Goal: Task Accomplishment & Management: Complete application form

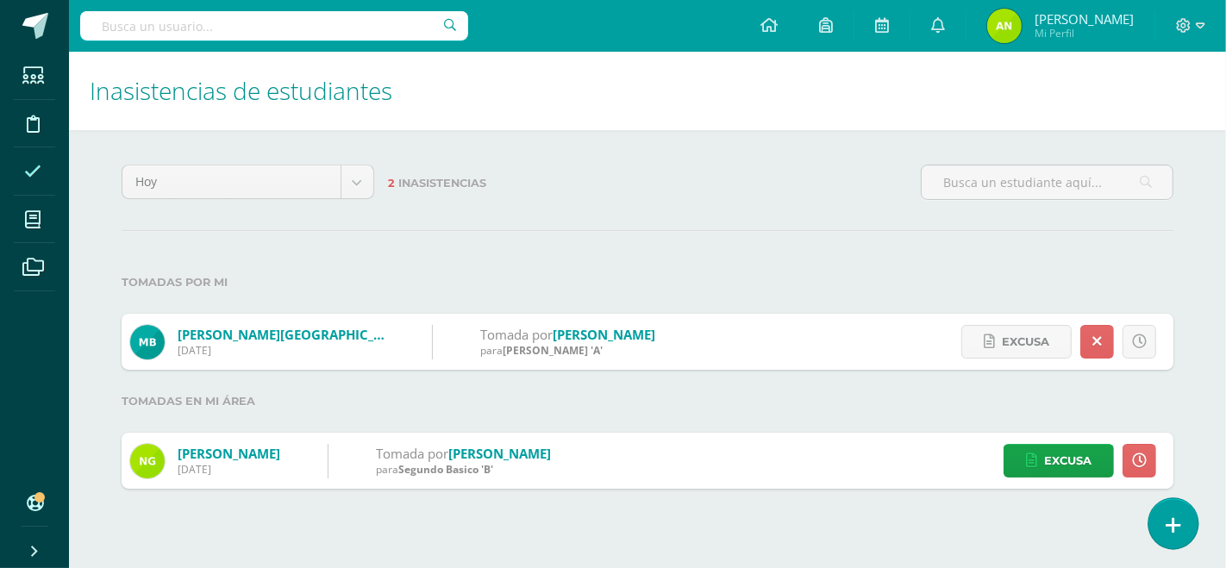
click at [1167, 530] on icon at bounding box center [1174, 526] width 16 height 20
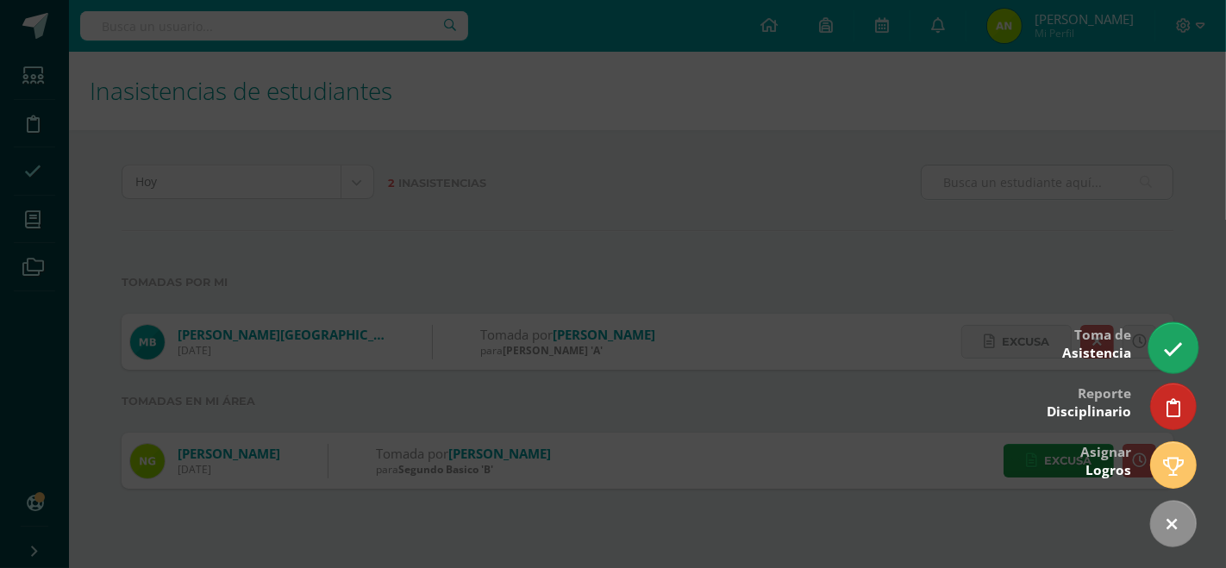
click at [1175, 355] on icon at bounding box center [1173, 350] width 20 height 20
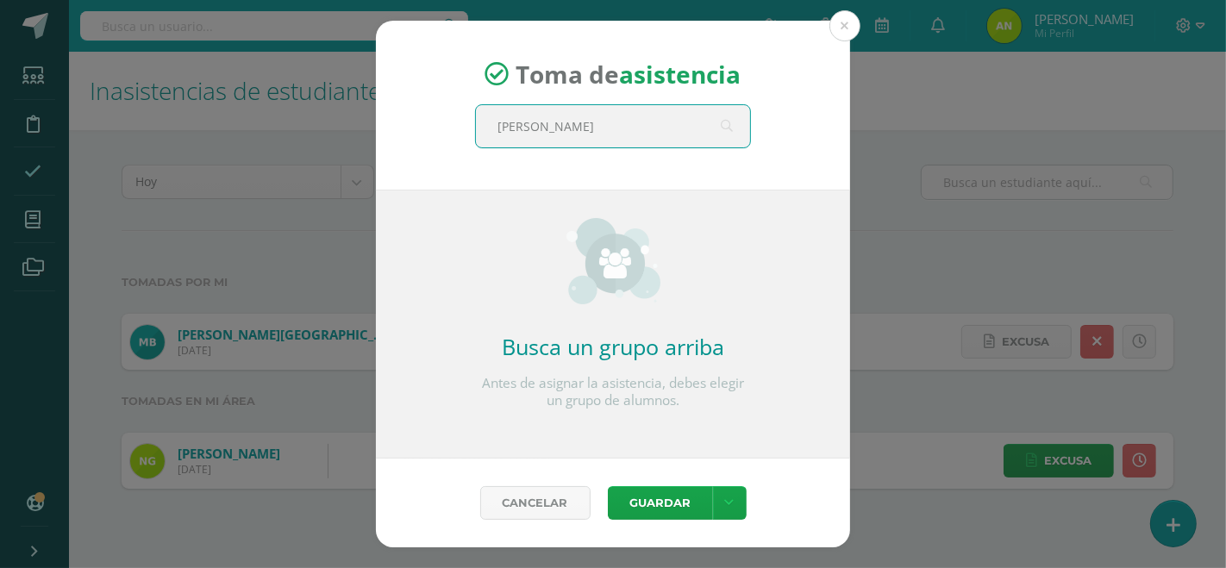
type input "QUINTO"
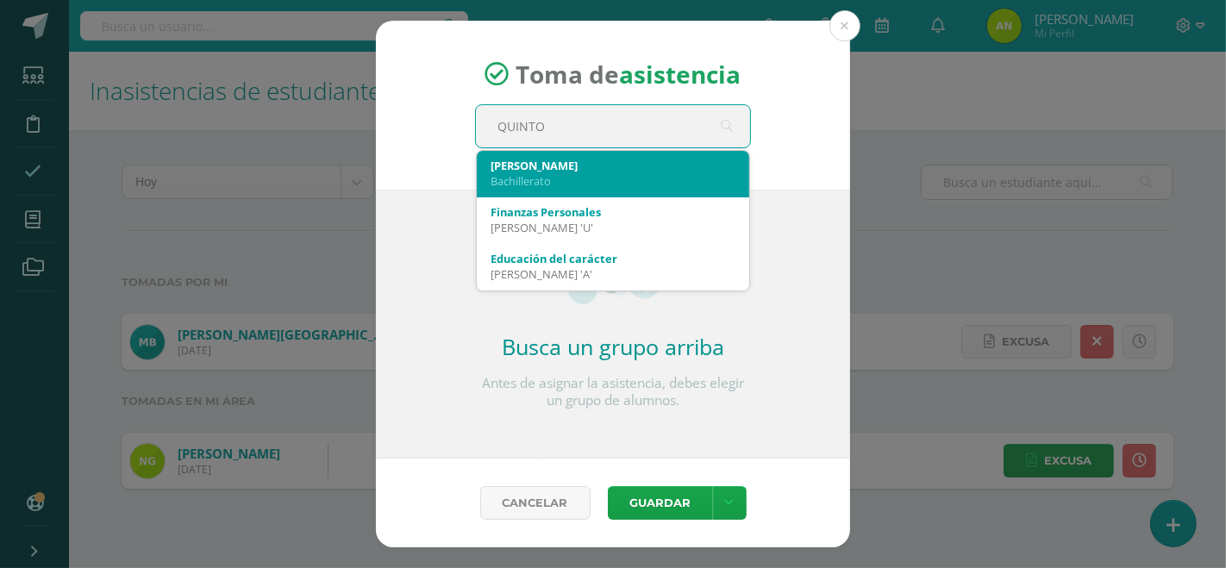
click at [580, 186] on div "Bachillerato" at bounding box center [613, 181] width 245 height 16
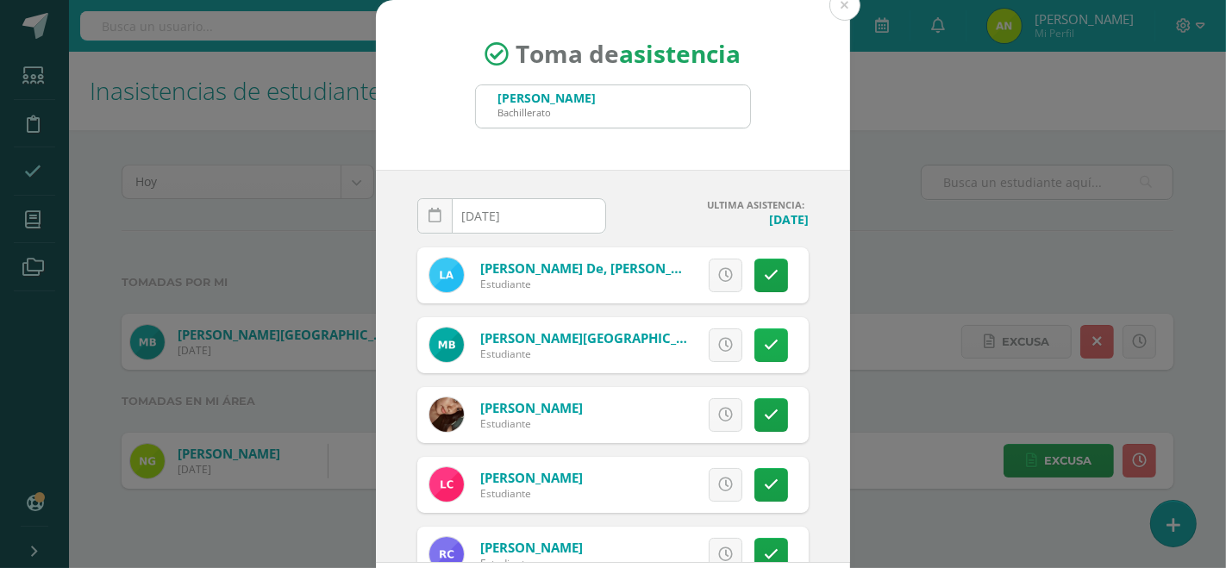
click at [756, 342] on link at bounding box center [772, 346] width 34 height 34
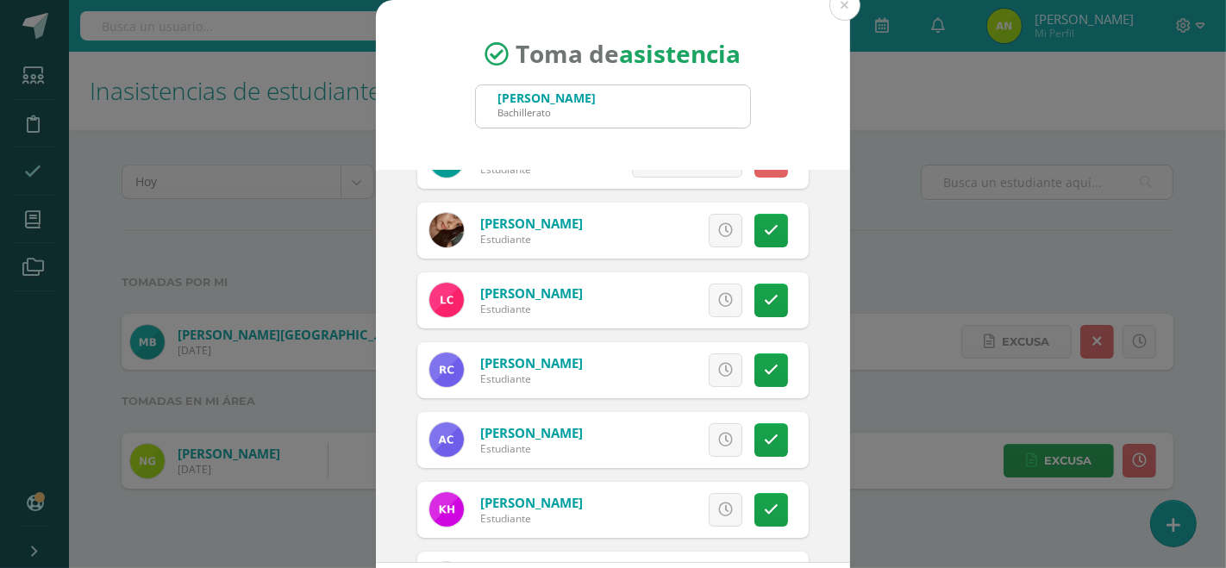
scroll to position [189, 0]
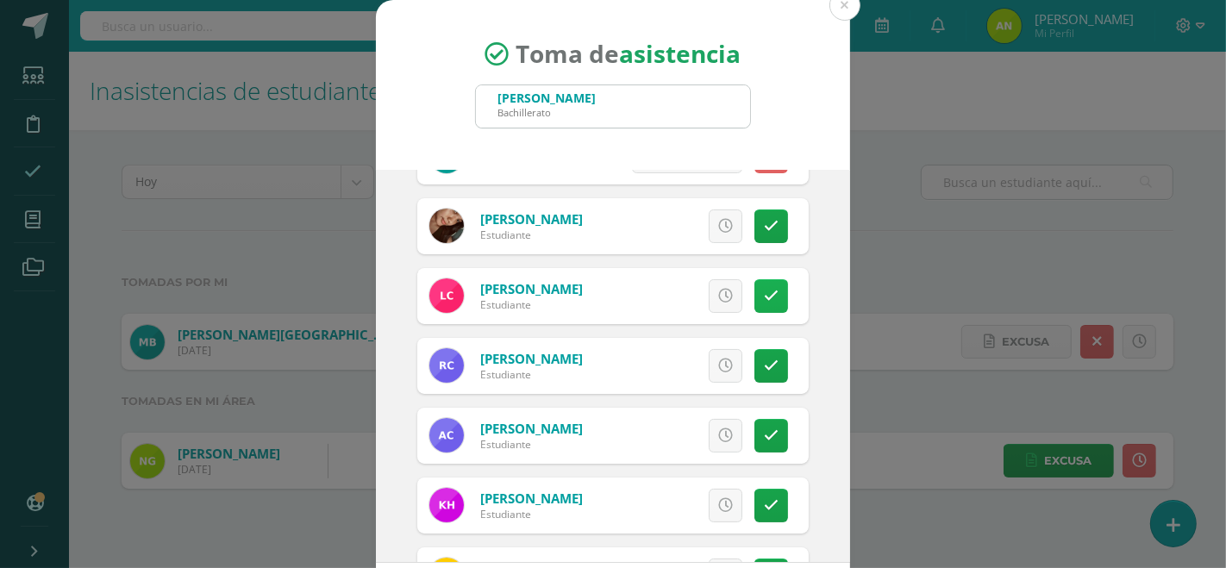
click at [757, 294] on link at bounding box center [772, 296] width 34 height 34
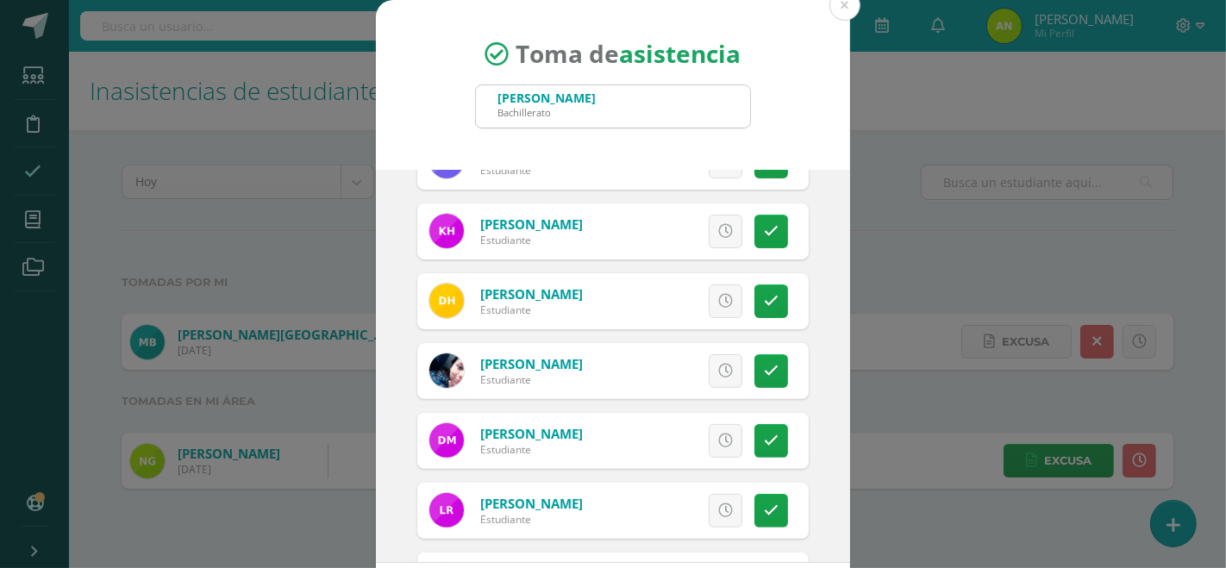
scroll to position [470, 0]
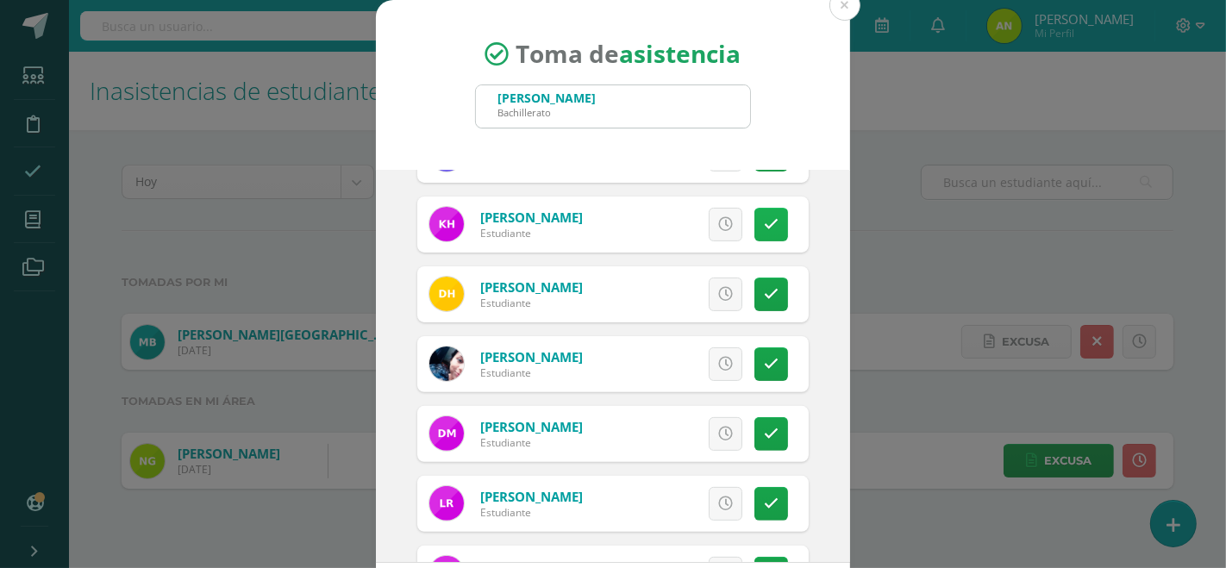
click at [755, 230] on link at bounding box center [772, 225] width 34 height 34
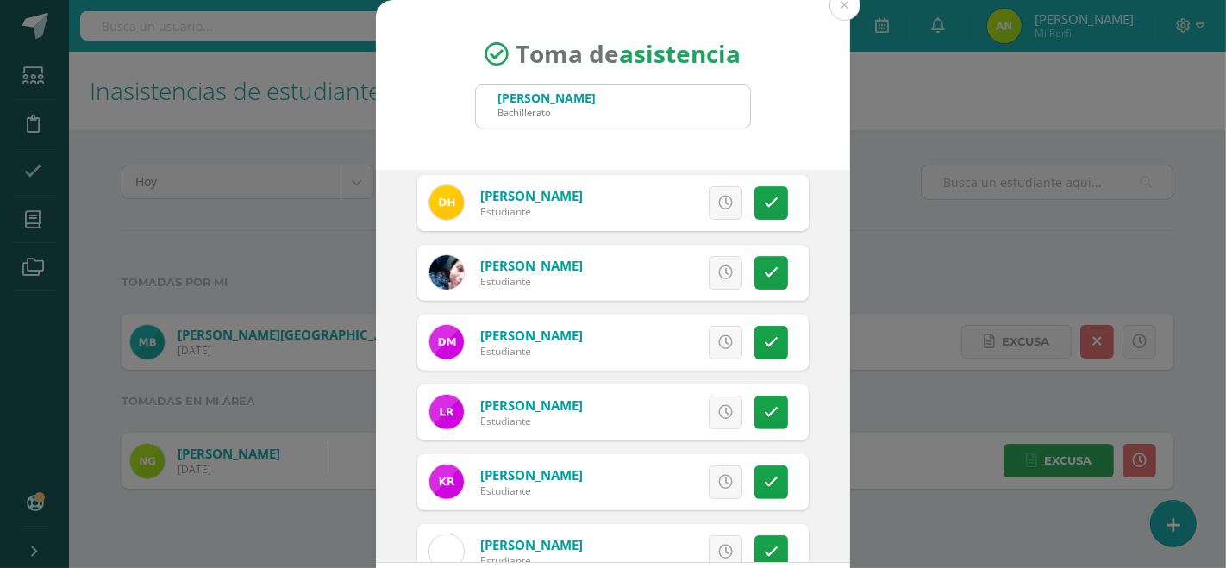
scroll to position [593, 0]
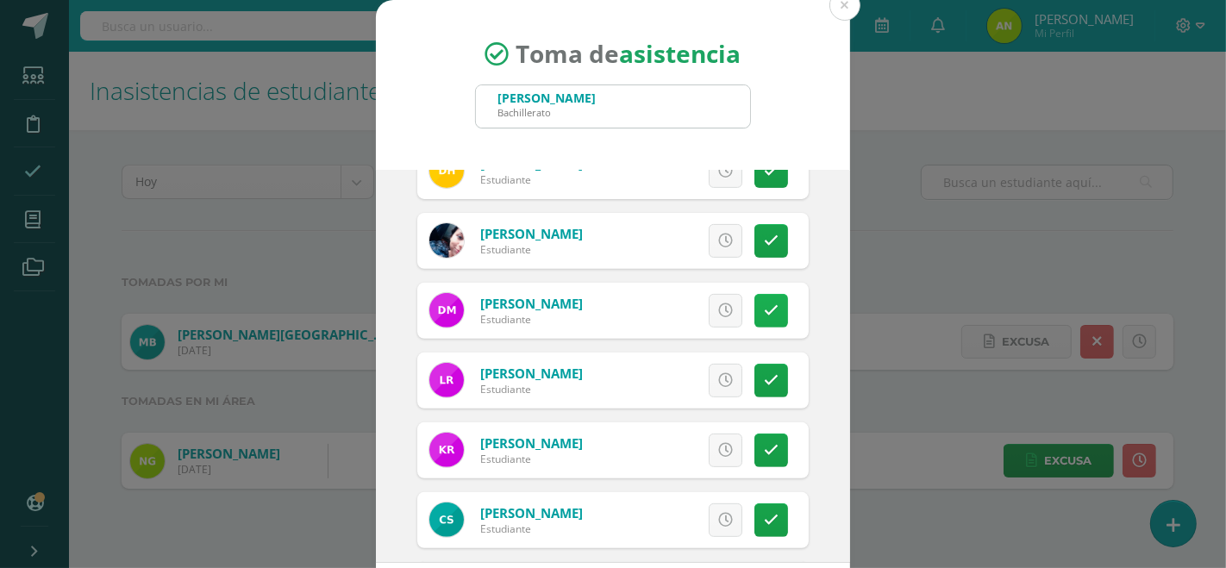
click at [764, 305] on icon at bounding box center [771, 311] width 15 height 15
click at [764, 378] on icon at bounding box center [771, 380] width 15 height 15
click at [767, 378] on icon at bounding box center [771, 380] width 9 height 15
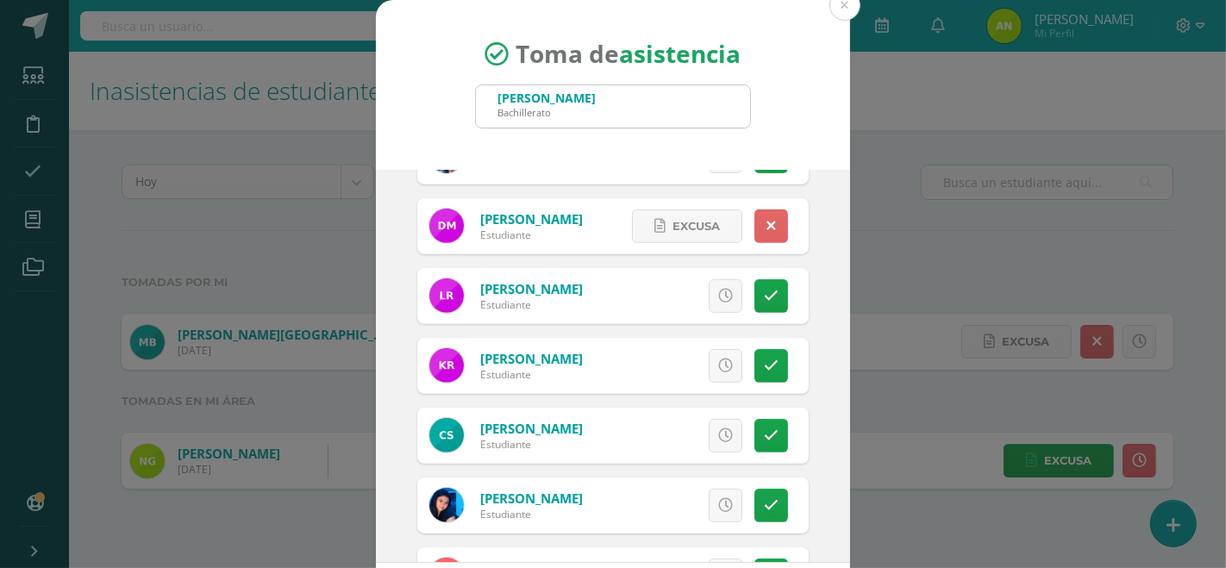
scroll to position [724, 0]
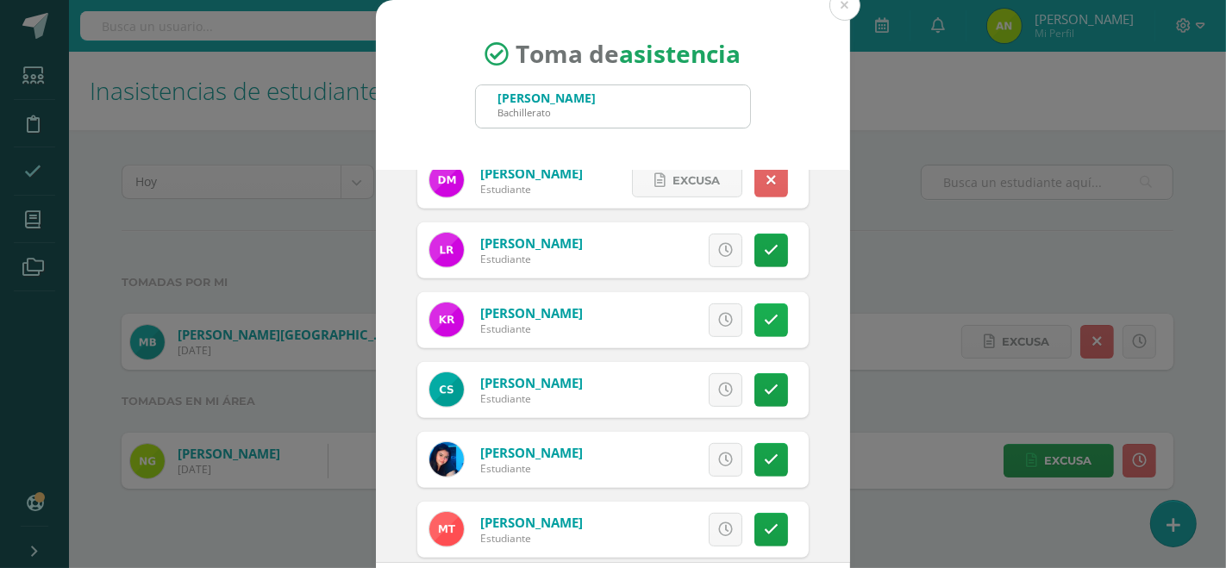
click at [764, 317] on icon at bounding box center [771, 320] width 15 height 15
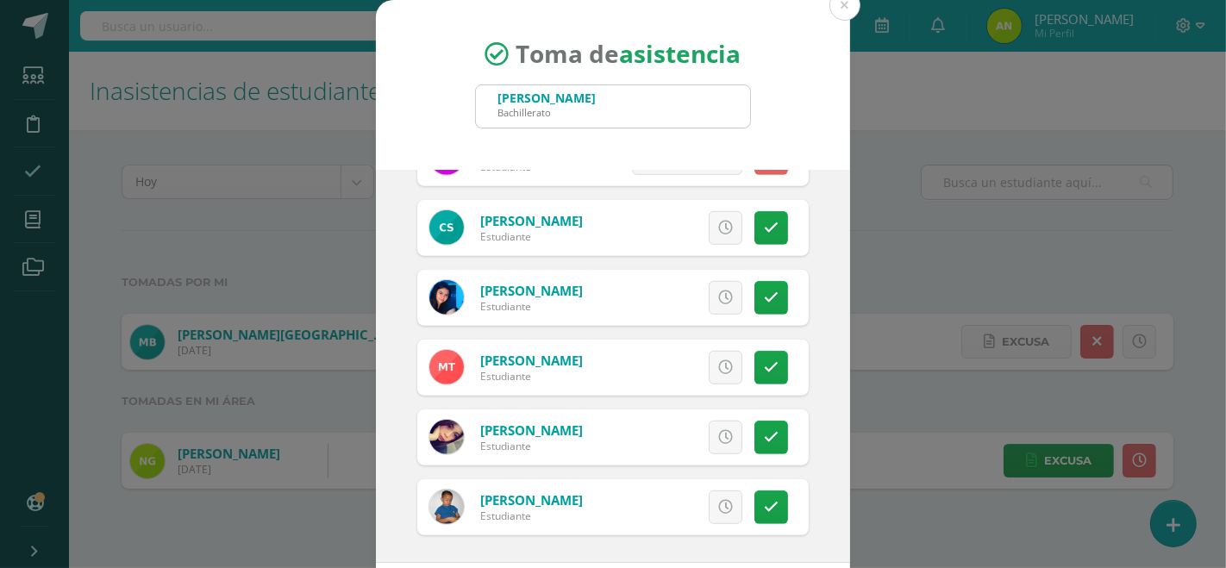
scroll to position [81, 0]
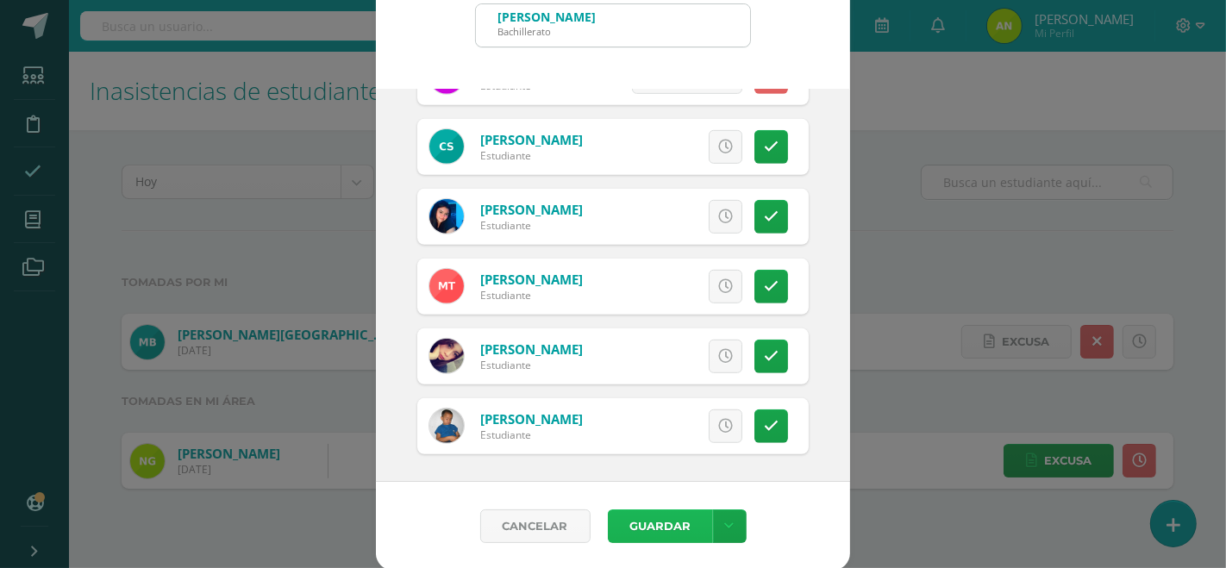
click at [665, 510] on button "Guardar" at bounding box center [660, 527] width 105 height 34
